Goal: Task Accomplishment & Management: Manage account settings

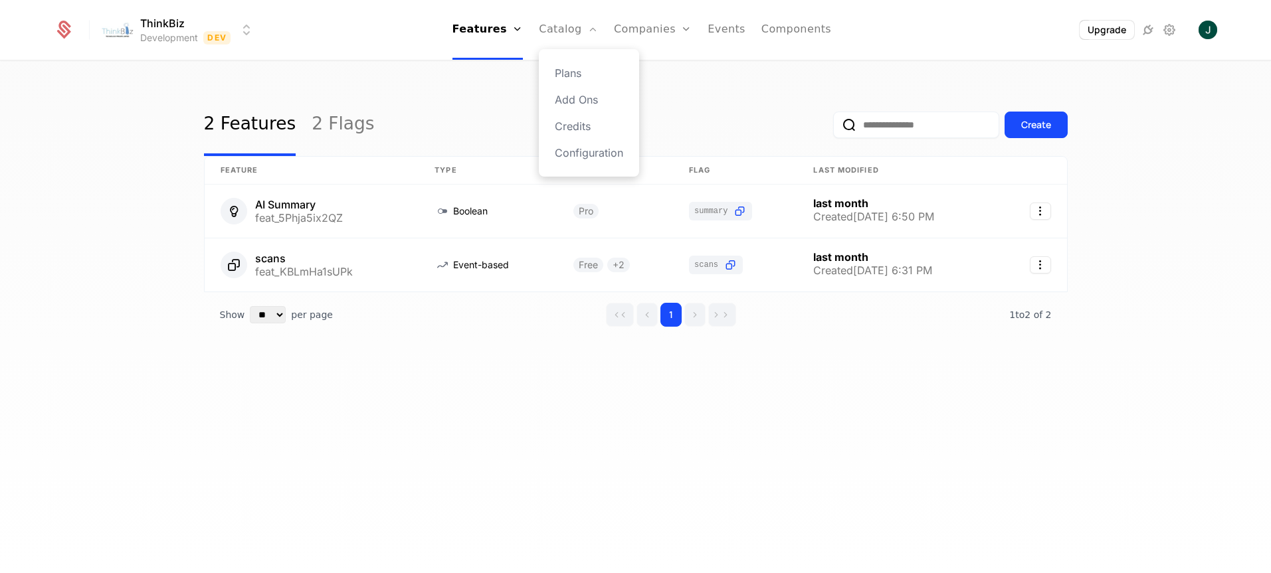
click at [574, 62] on div "Plans Add Ons Credits Configuration" at bounding box center [589, 113] width 100 height 128
click at [574, 68] on link "Plans" at bounding box center [589, 73] width 68 height 16
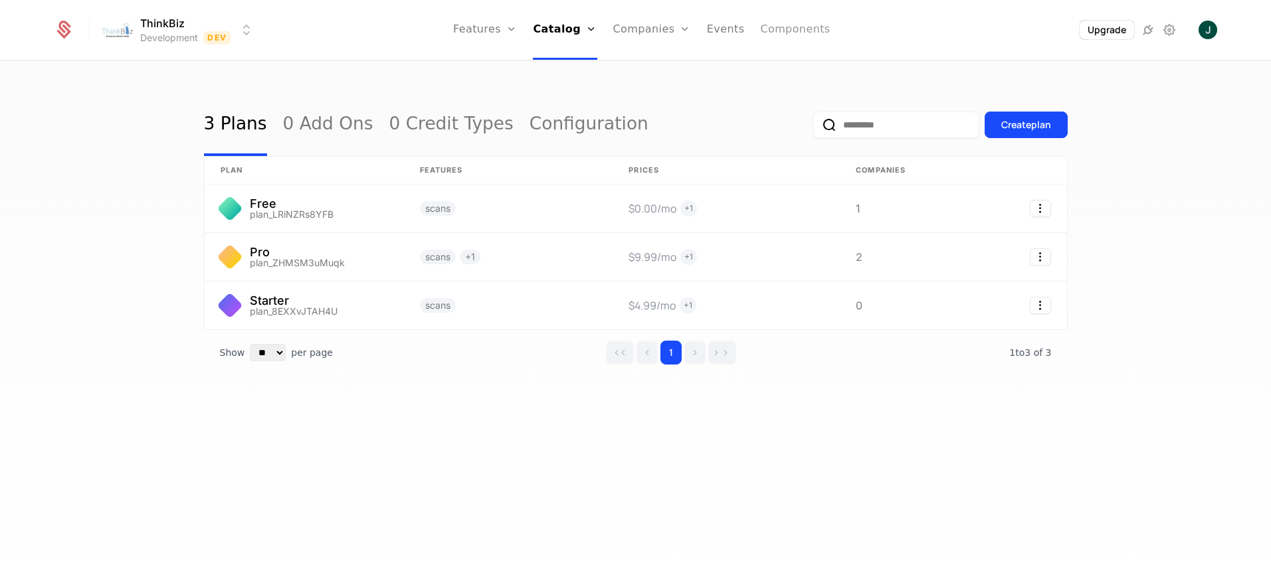
click at [798, 33] on link "Components" at bounding box center [795, 30] width 70 height 60
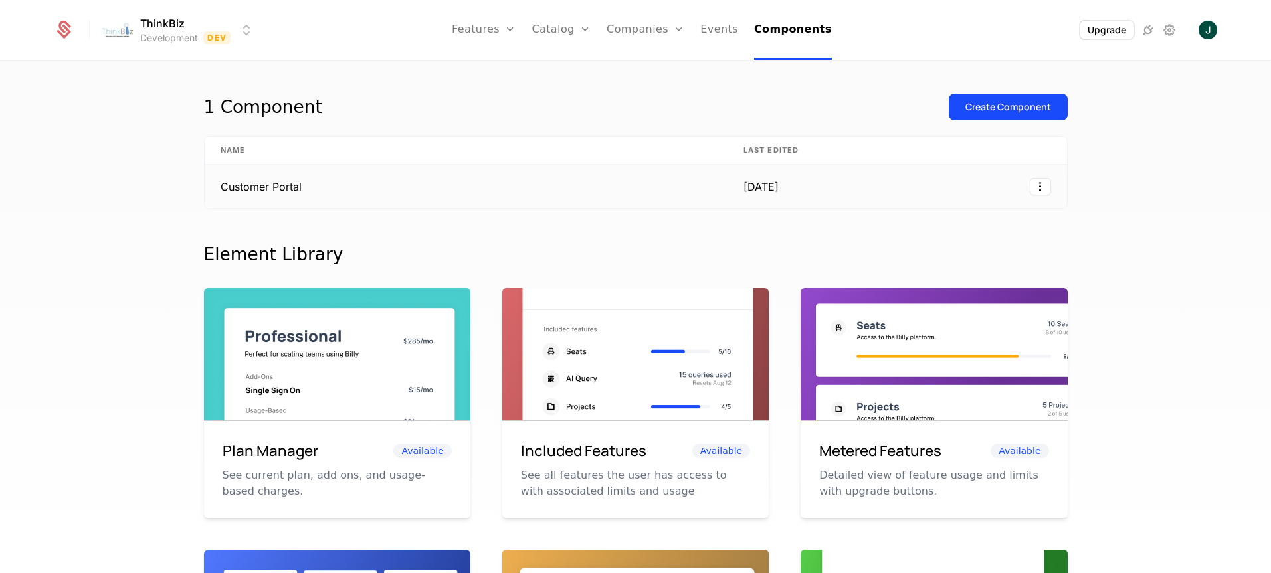
click at [255, 189] on td "Customer Portal" at bounding box center [466, 187] width 523 height 44
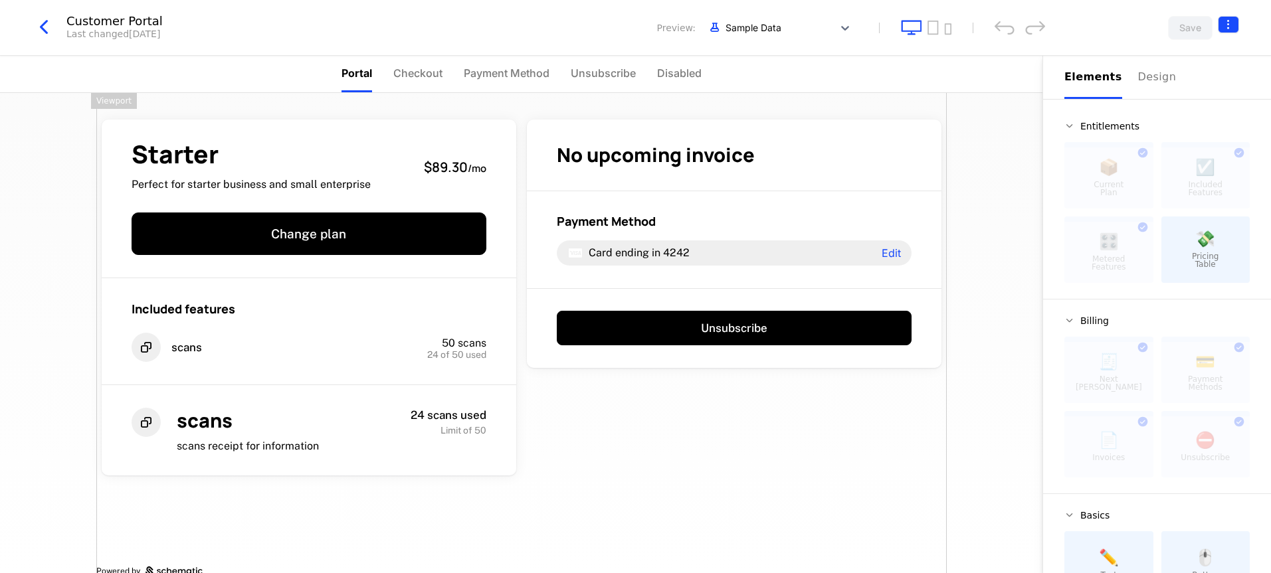
click at [1233, 25] on html "ThinkBiz Development Dev Features Features Flags Catalog Plans Add Ons Credits …" at bounding box center [635, 286] width 1271 height 573
click at [45, 23] on html "ThinkBiz Development Dev Features Features Flags Catalog Plans Add Ons Credits …" at bounding box center [635, 286] width 1271 height 573
click at [43, 25] on icon "button" at bounding box center [44, 27] width 24 height 24
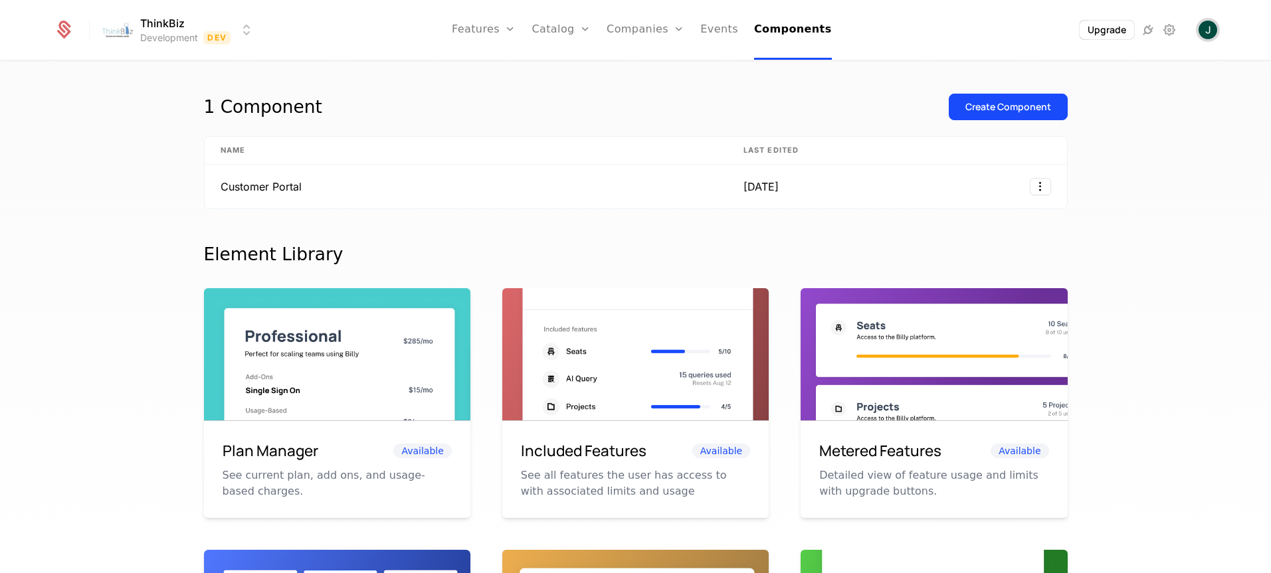
click at [1213, 37] on img "Open user button" at bounding box center [1207, 30] width 19 height 19
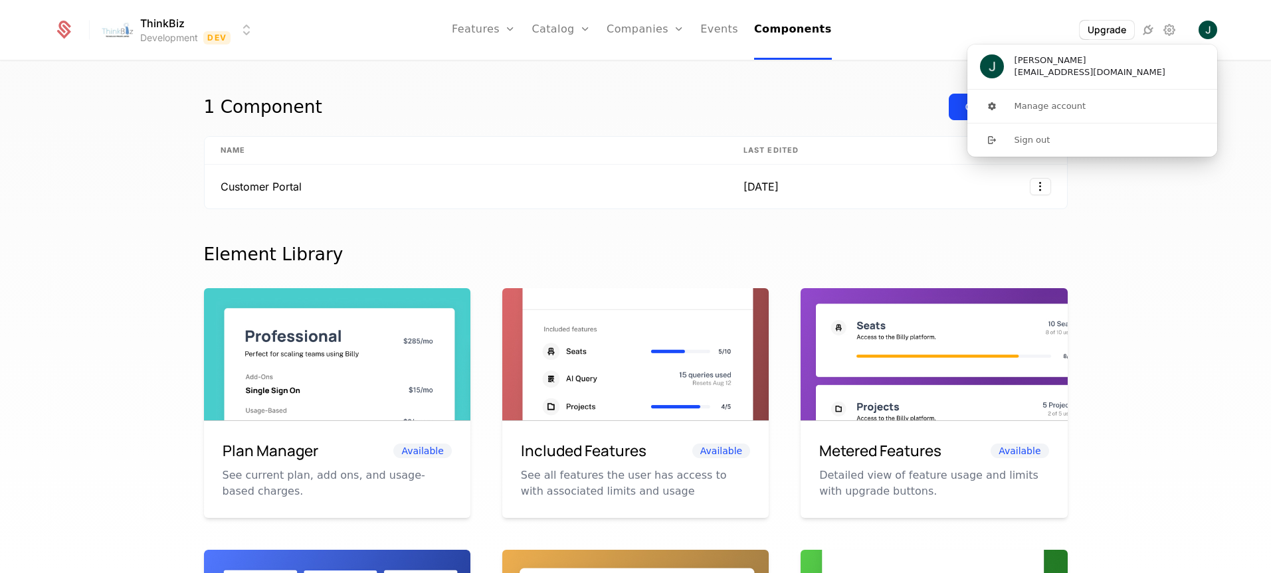
click at [601, 142] on th "Name" at bounding box center [466, 151] width 523 height 28
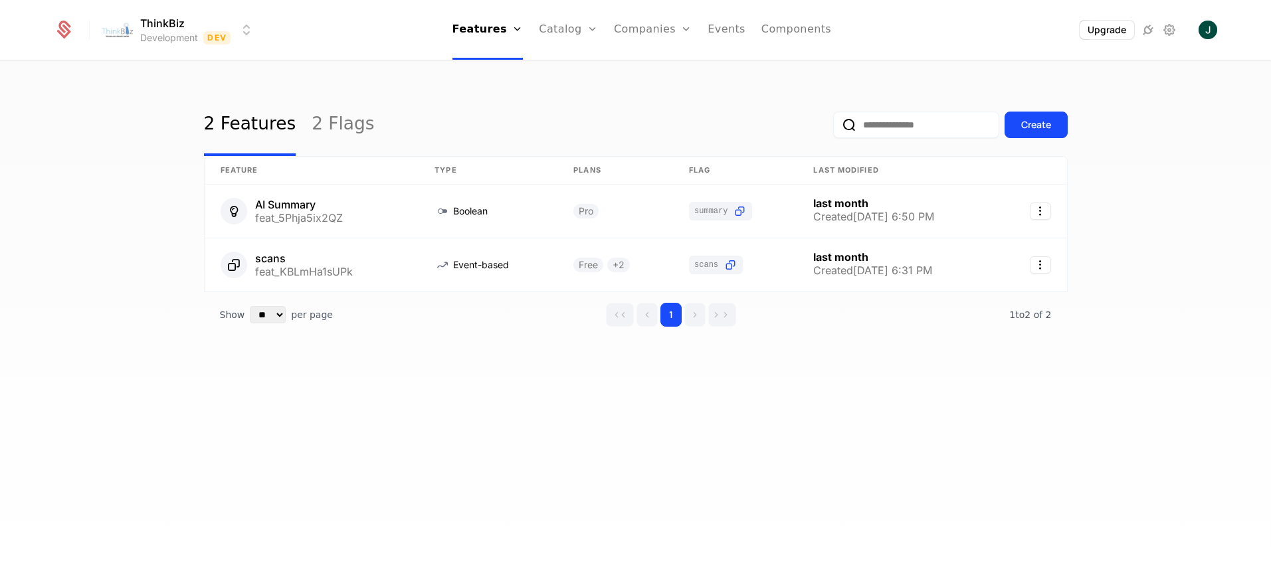
click at [174, 28] on html "ThinkBiz Development Dev Features Features Flags Catalog Plans Add Ons Credits …" at bounding box center [635, 286] width 1271 height 573
click at [622, 80] on html "ThinkBiz Development Dev Features Features Flags Catalog Plans Add Ons Credits …" at bounding box center [635, 286] width 1271 height 573
click at [1107, 23] on button "Upgrade" at bounding box center [1106, 30] width 56 height 19
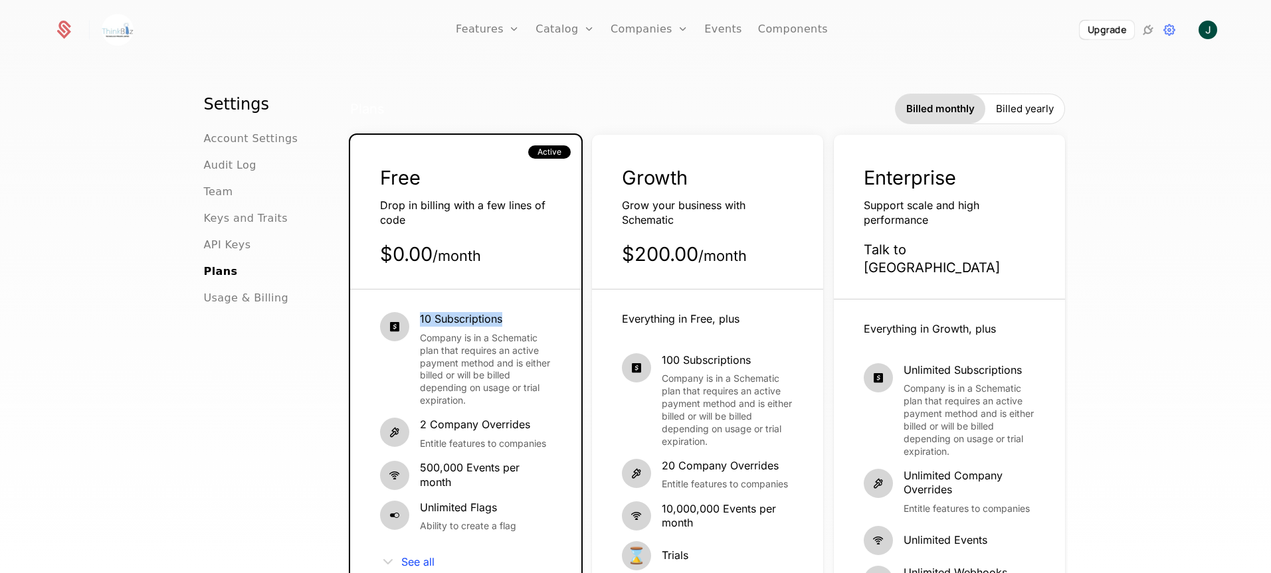
drag, startPoint x: 416, startPoint y: 321, endPoint x: 519, endPoint y: 323, distance: 103.6
click at [519, 323] on span "10 Subscriptions" at bounding box center [486, 319] width 132 height 15
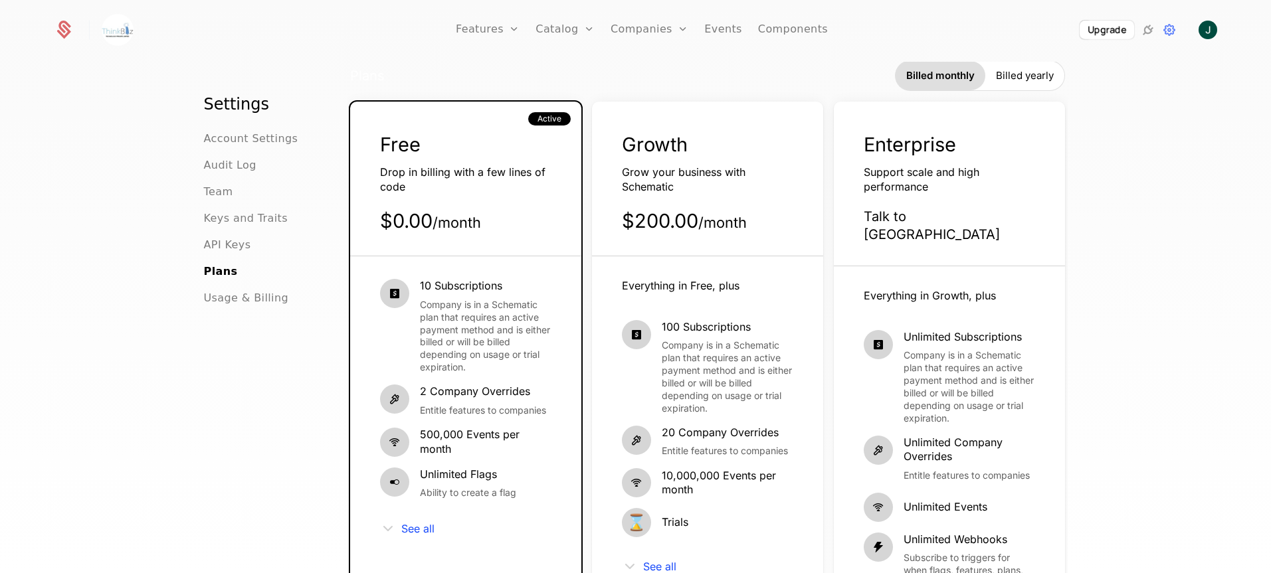
scroll to position [31, 0]
